Goal: Information Seeking & Learning: Find specific fact

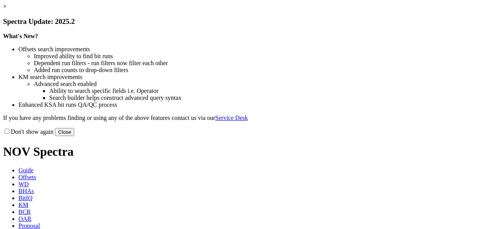
click at [74, 136] on button "Close" at bounding box center [64, 132] width 19 height 8
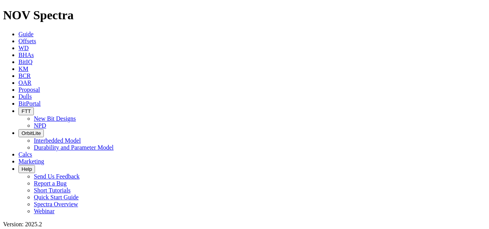
click at [32, 79] on link "OAR" at bounding box center [24, 82] width 13 height 7
type input "NNM-307"
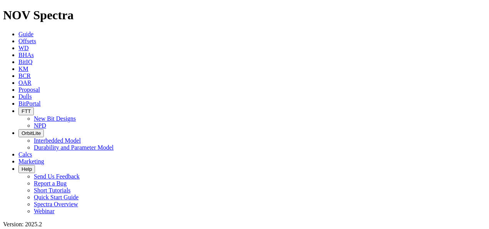
radio input "true"
radio input "false"
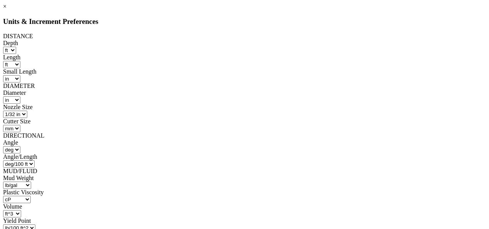
click at [16, 47] on select "ft m" at bounding box center [9, 50] width 13 height 7
select select "object:1538"
click at [16, 47] on select "ft m" at bounding box center [9, 50] width 13 height 7
click at [334, 82] on div at bounding box center [244, 82] width 483 height 0
click at [20, 61] on select "ft m in mm" at bounding box center [11, 64] width 17 height 7
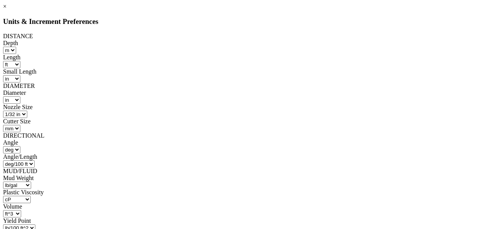
select select "object:1542"
click at [20, 61] on select "ft m in mm" at bounding box center [11, 64] width 17 height 7
select select "object:1791"
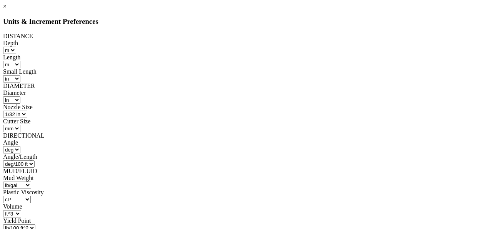
select select "object:1801"
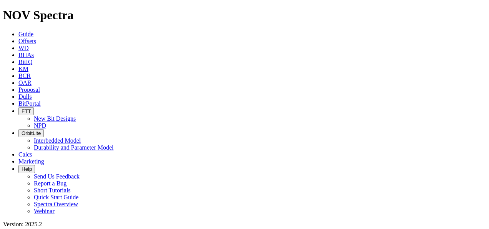
radio input "false"
radio input "true"
radio input "false"
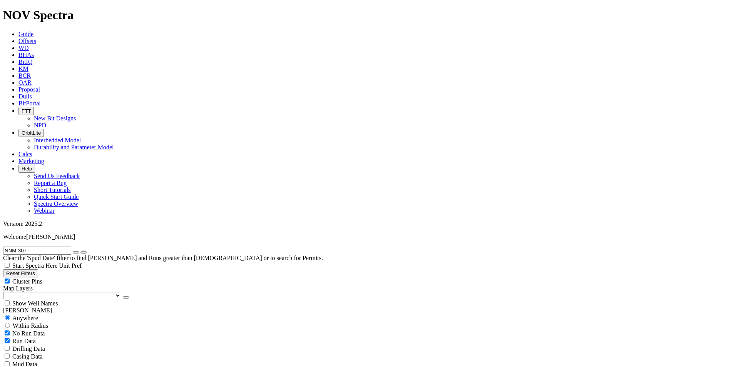
radio input "false"
radio input "true"
